Goal: Task Accomplishment & Management: Complete application form

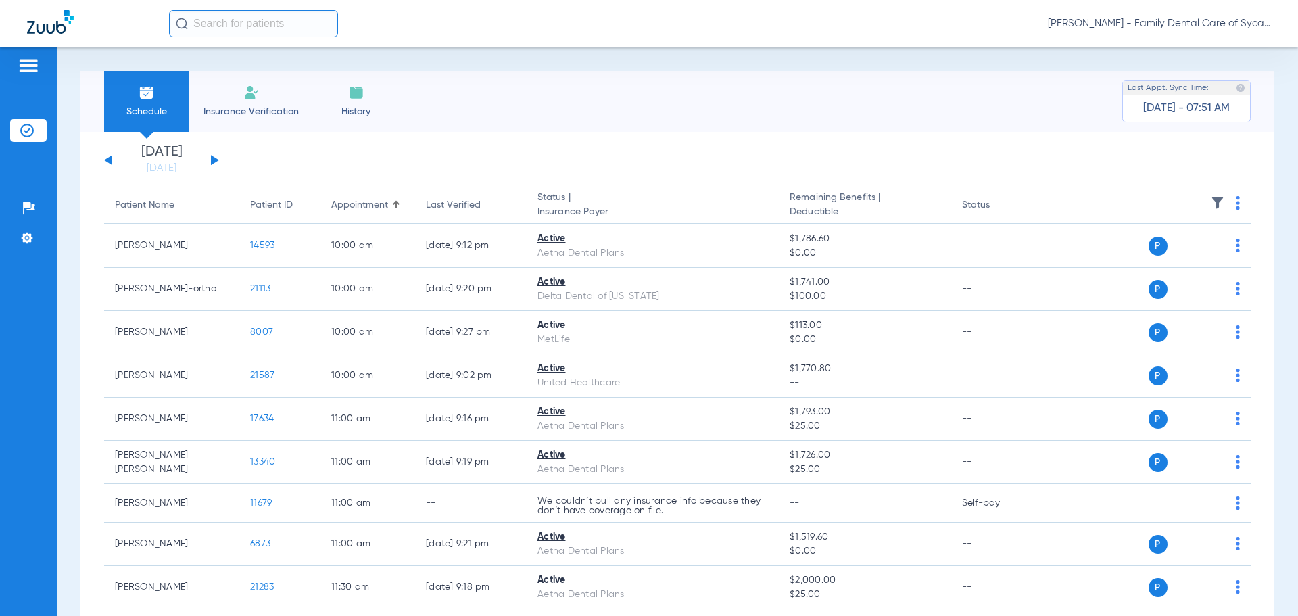
scroll to position [1094, 0]
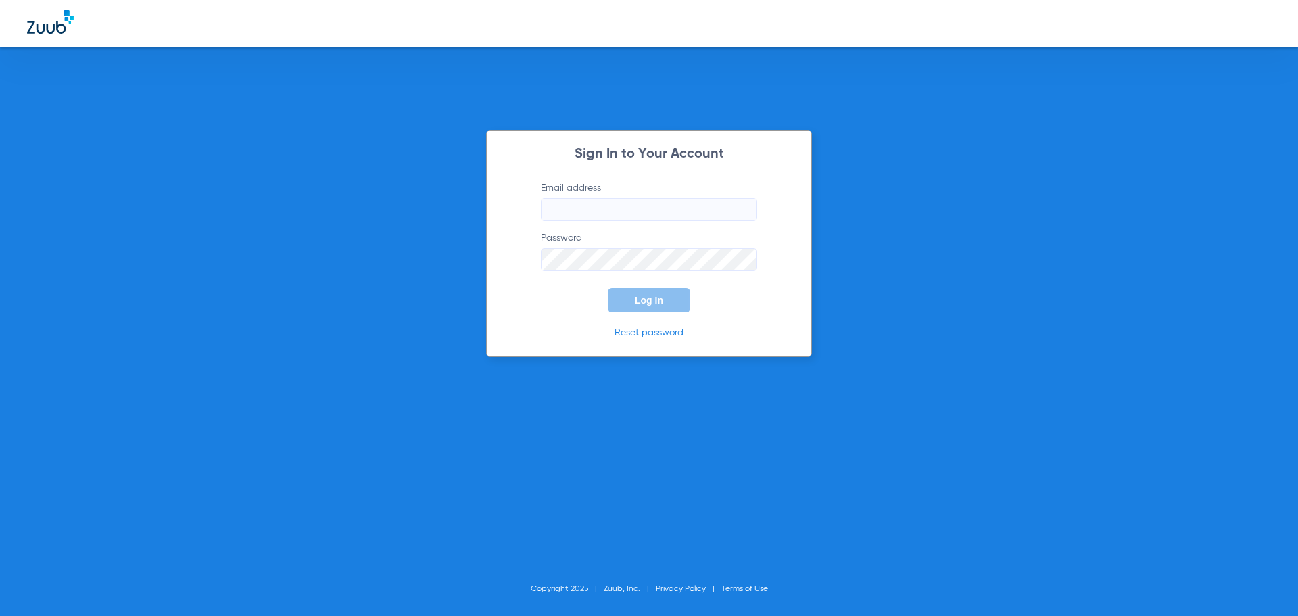
click at [627, 210] on input "Email address" at bounding box center [649, 209] width 216 height 23
